Goal: Task Accomplishment & Management: Use online tool/utility

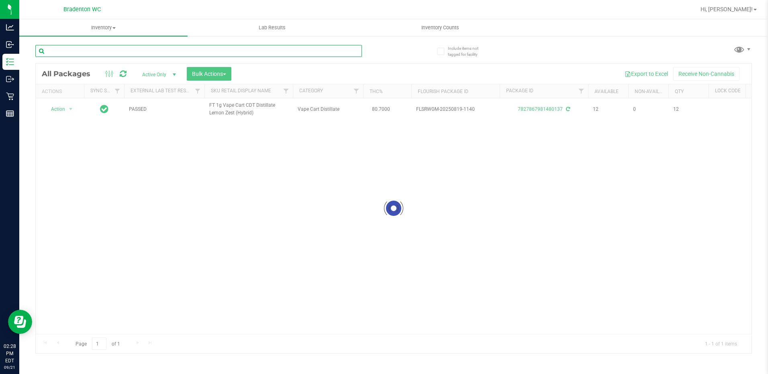
click at [257, 53] on input "text" at bounding box center [198, 51] width 327 height 12
type input "9171133895256636"
click at [66, 113] on div at bounding box center [394, 209] width 716 height 290
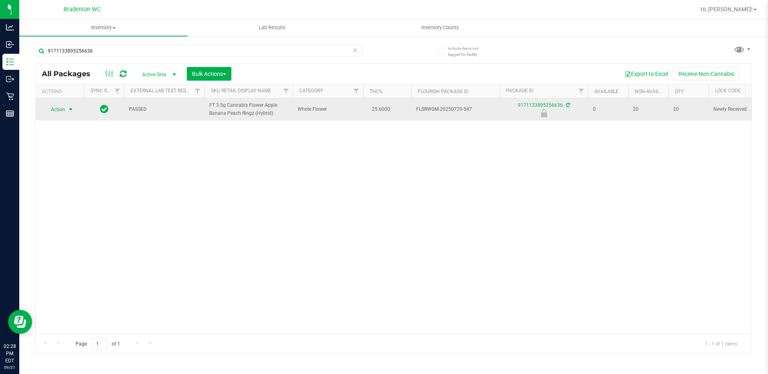
click at [68, 109] on span "select" at bounding box center [70, 109] width 6 height 6
click at [82, 199] on li "Unlock package" at bounding box center [69, 205] width 51 height 12
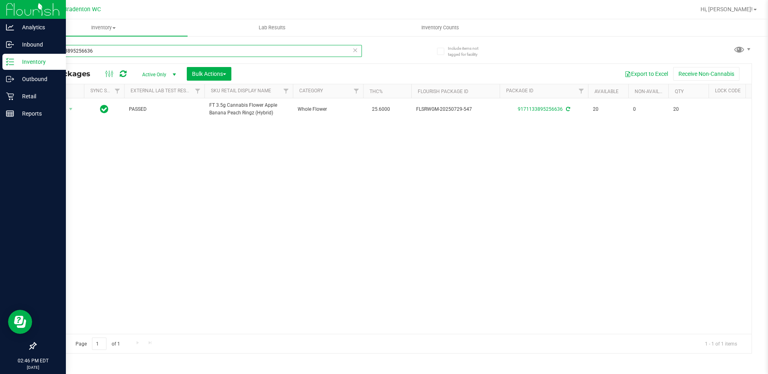
drag, startPoint x: 98, startPoint y: 53, endPoint x: 18, endPoint y: 0, distance: 96.0
click at [0, 15] on html "Analytics Inbound Inventory Outbound Retail Reports 02:46 PM EDT [DATE] 09/21 B…" at bounding box center [384, 187] width 768 height 374
type input "gto"
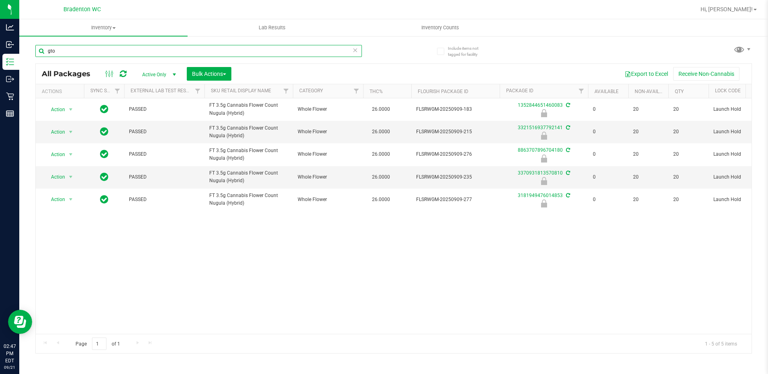
drag, startPoint x: 67, startPoint y: 50, endPoint x: 22, endPoint y: 51, distance: 45.0
click at [22, 53] on div "Include items not tagged for facility gto All Packages Active Only Active Only …" at bounding box center [393, 157] width 749 height 245
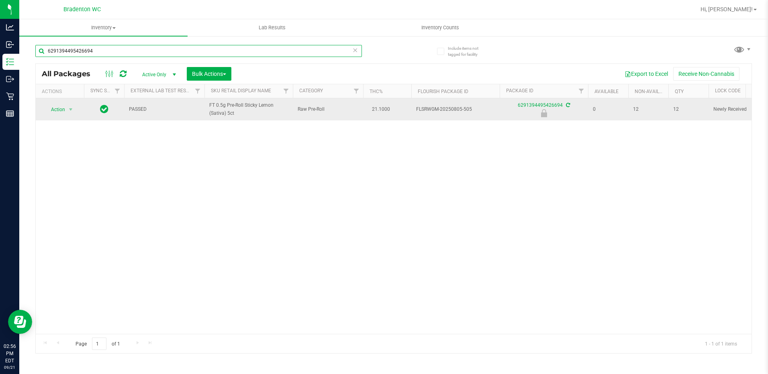
type input "6291394495426694"
click at [59, 109] on span "Action" at bounding box center [55, 109] width 22 height 11
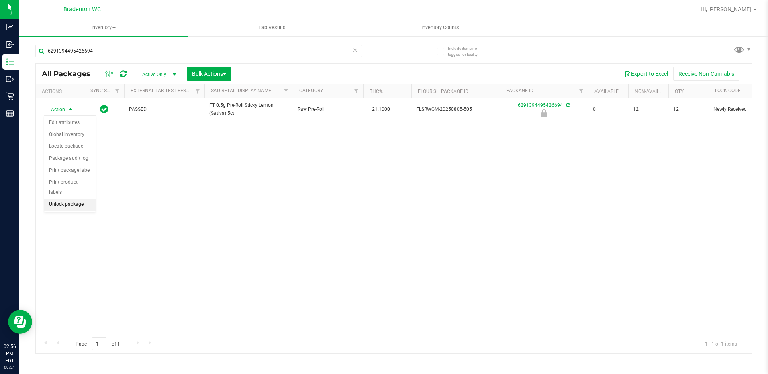
click at [79, 199] on li "Unlock package" at bounding box center [69, 205] width 51 height 12
